Goal: Information Seeking & Learning: Learn about a topic

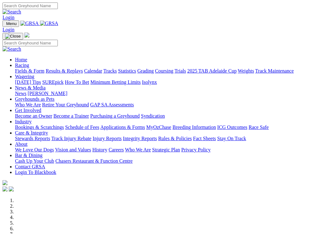
click at [29, 63] on link "Racing" at bounding box center [22, 65] width 14 height 5
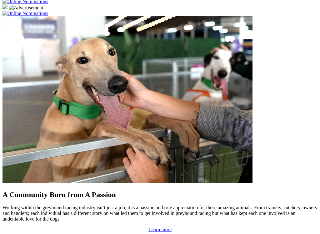
scroll to position [450, 0]
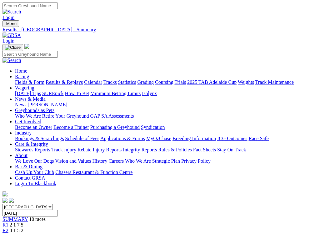
click at [78, 79] on link "Results & Replays" at bounding box center [64, 81] width 37 height 5
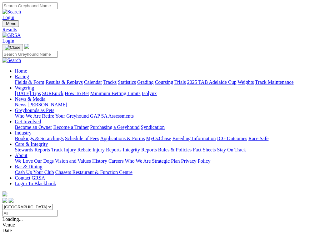
scroll to position [0, 13]
click at [53, 204] on select "[GEOGRAPHIC_DATA] [GEOGRAPHIC_DATA] [GEOGRAPHIC_DATA] [GEOGRAPHIC_DATA] [GEOGRA…" at bounding box center [28, 207] width 50 height 6
select select "[GEOGRAPHIC_DATA]"
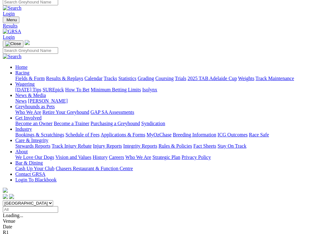
scroll to position [4, 0]
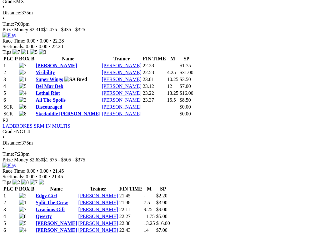
scroll to position [303, 0]
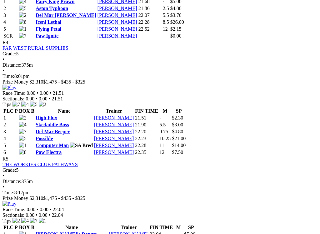
scroll to position [613, 0]
